Goal: Task Accomplishment & Management: Manage account settings

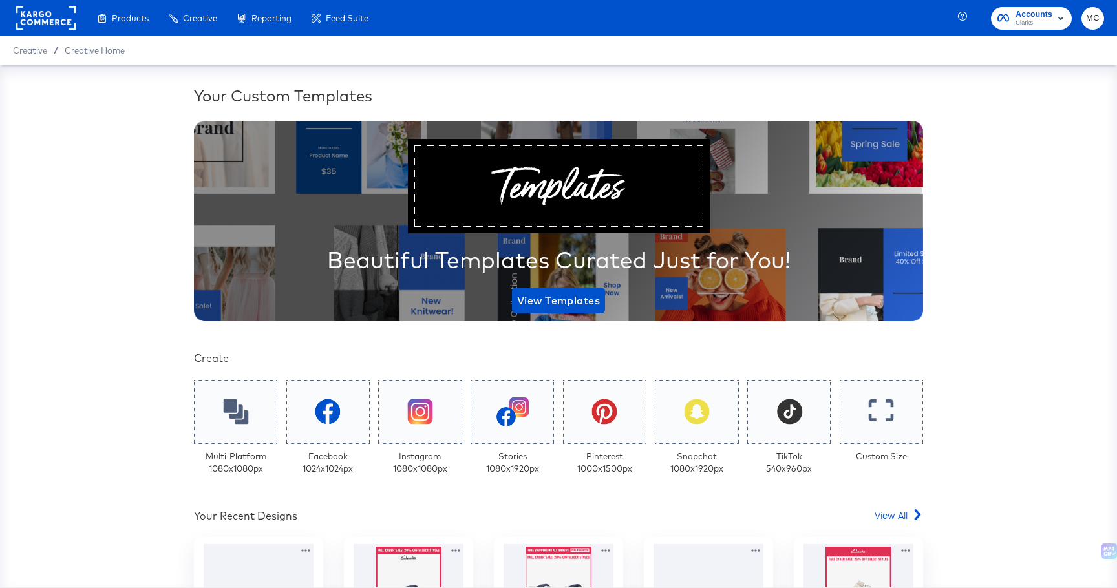
click at [36, 17] on rect at bounding box center [45, 17] width 59 height 23
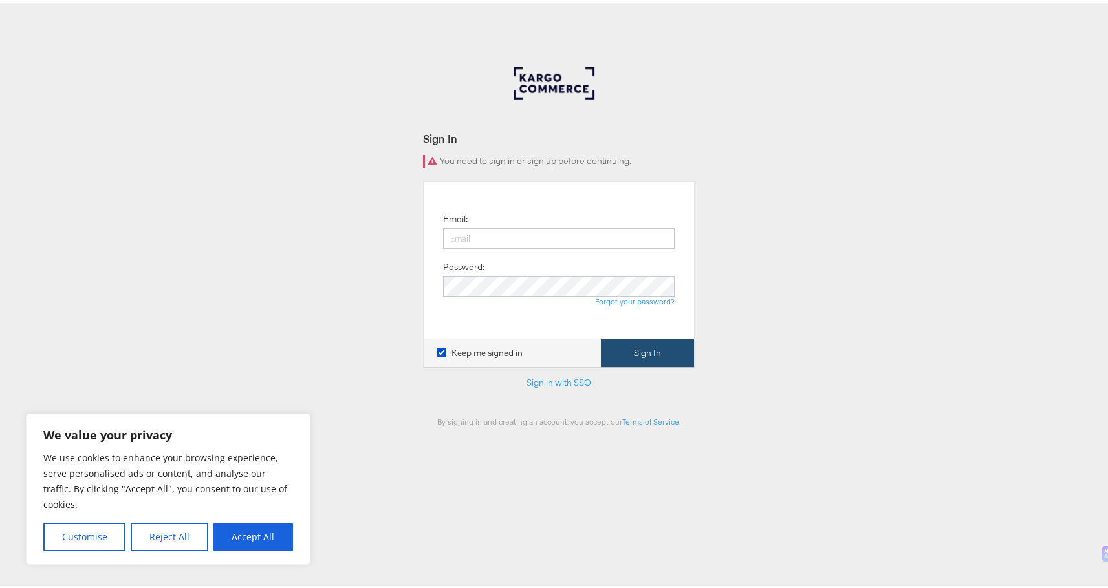
type input "[PERSON_NAME][EMAIL_ADDRESS][PERSON_NAME][DOMAIN_NAME]"
click at [623, 338] on button "Sign In" at bounding box center [647, 350] width 93 height 29
